Goal: Find contact information: Find contact information

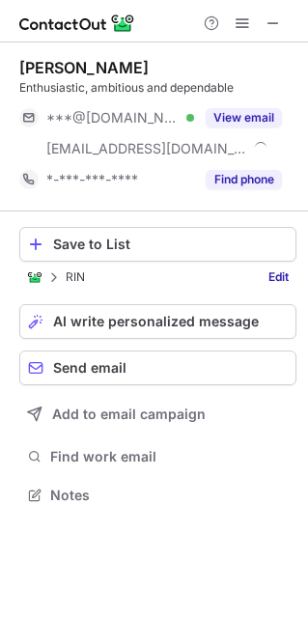
scroll to position [481, 308]
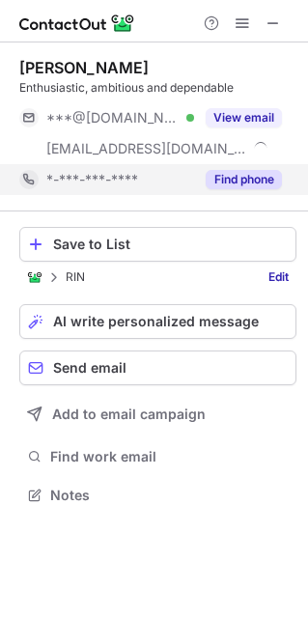
click at [268, 184] on button "Find phone" at bounding box center [244, 179] width 76 height 19
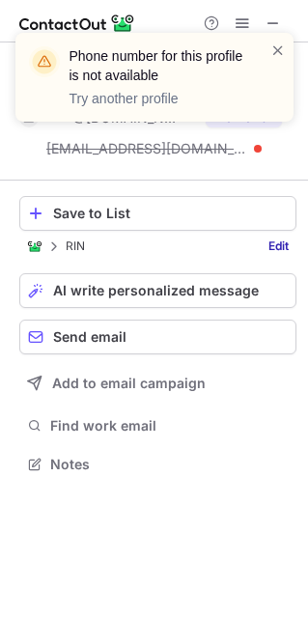
scroll to position [450, 308]
click at [275, 46] on span at bounding box center [277, 50] width 15 height 19
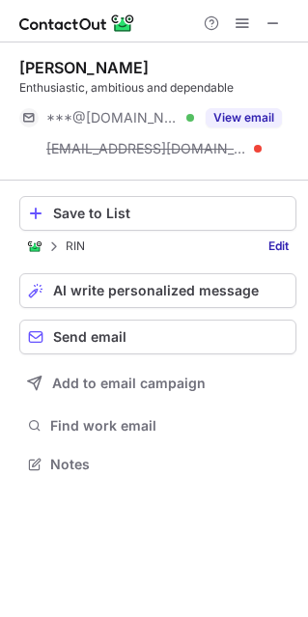
click at [240, 124] on button "View email" at bounding box center [244, 117] width 76 height 19
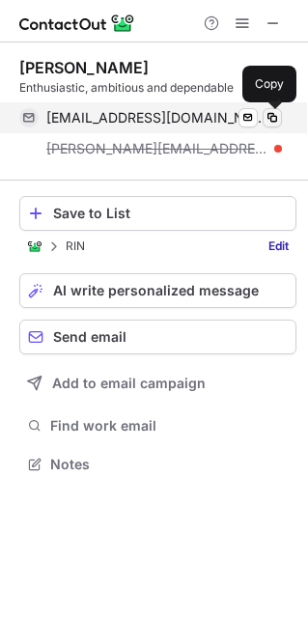
click at [271, 114] on span at bounding box center [272, 117] width 15 height 15
